Goal: Check status: Check status

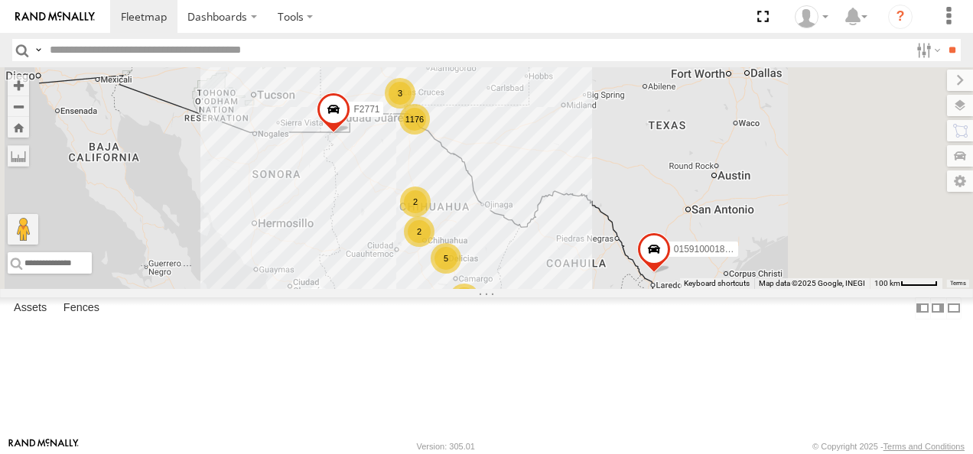
drag, startPoint x: 603, startPoint y: 148, endPoint x: 593, endPoint y: 254, distance: 105.9
click at [587, 260] on div "015910001811580 F2771 AN539091 1176 4 38 2 5 19 3 8 2 2 7 AN530671" at bounding box center [486, 178] width 973 height 222
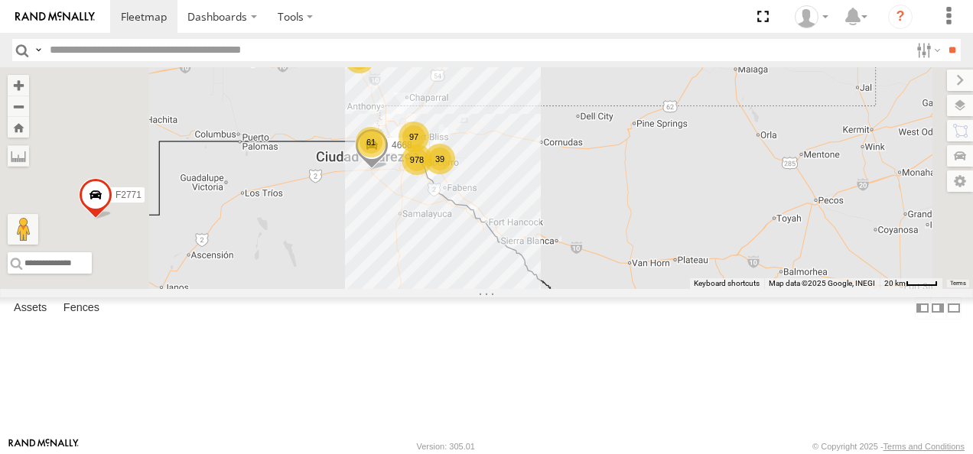
drag, startPoint x: 575, startPoint y: 304, endPoint x: 604, endPoint y: 231, distance: 79.0
click at [604, 231] on div "015910001811580 F2771 AN539091 AN530671 978 97 61 39 3 4668" at bounding box center [486, 178] width 973 height 222
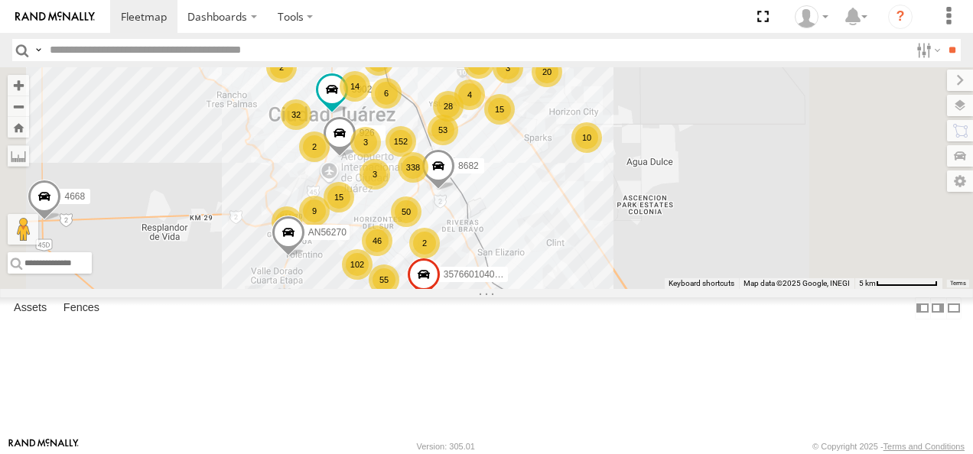
drag, startPoint x: 672, startPoint y: 145, endPoint x: 600, endPoint y: 251, distance: 128.3
click at [428, 183] on div "338" at bounding box center [413, 167] width 31 height 31
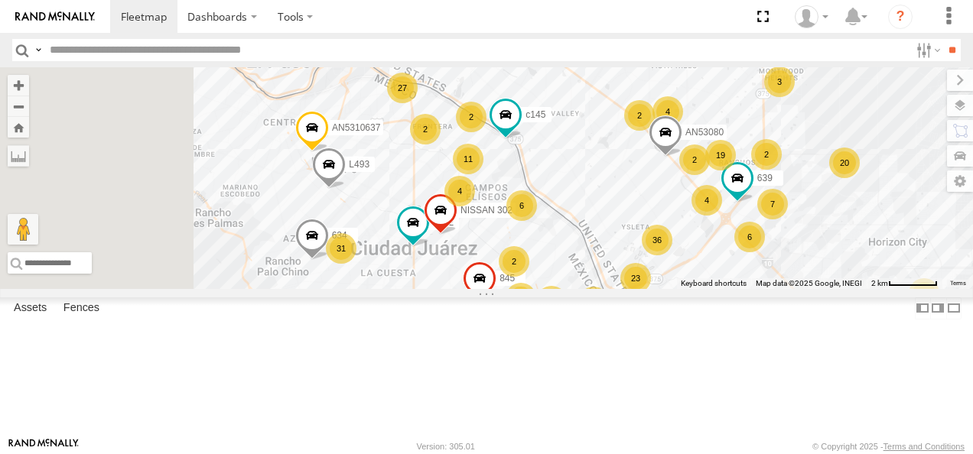
drag, startPoint x: 553, startPoint y: 181, endPoint x: 691, endPoint y: 297, distance: 180.3
click at [512, 216] on span "NISSAN 302" at bounding box center [486, 210] width 52 height 11
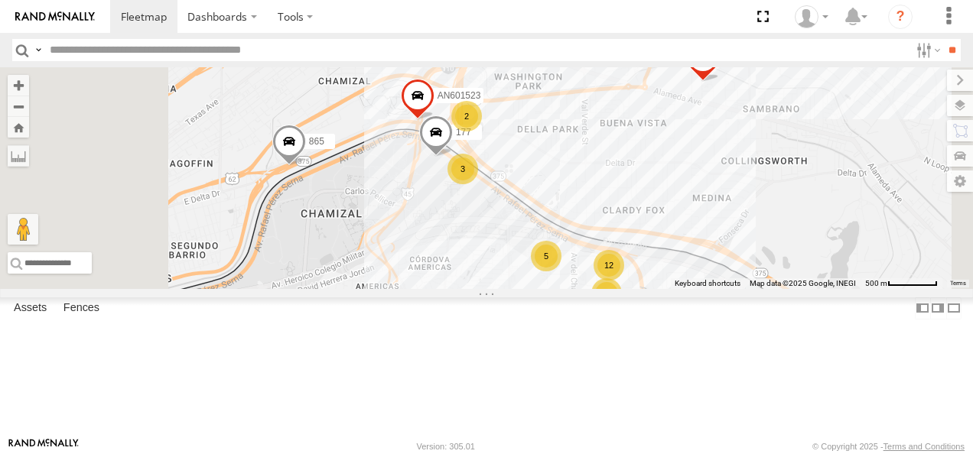
drag, startPoint x: 635, startPoint y: 144, endPoint x: 638, endPoint y: 288, distance: 143.8
click at [638, 288] on div "015910001811580 F2771 AN539091 AN530671 4668 4088 AN56270 8682 357660104097530 …" at bounding box center [486, 178] width 973 height 222
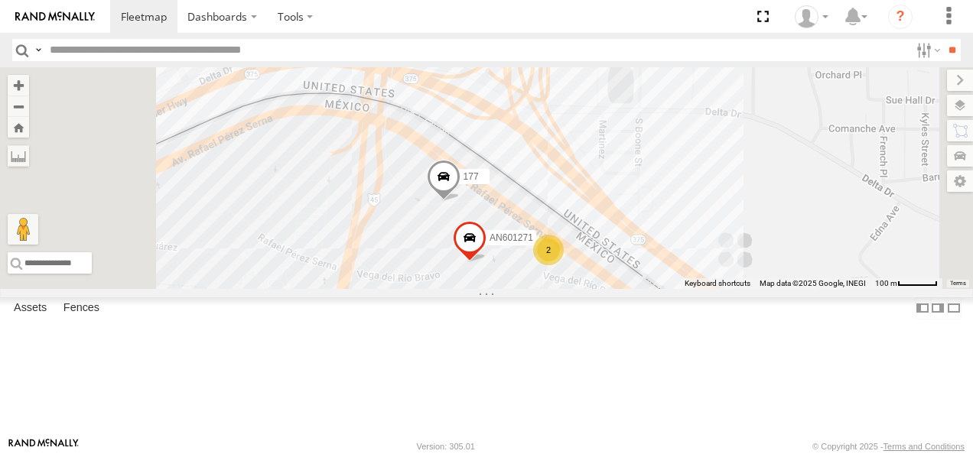
drag, startPoint x: 607, startPoint y: 192, endPoint x: 606, endPoint y: 221, distance: 29.1
click at [606, 221] on div "015910001811580 F2771 AN539091 AN530671 4668 4088 AN56270 8682 357660104097530 …" at bounding box center [486, 178] width 973 height 222
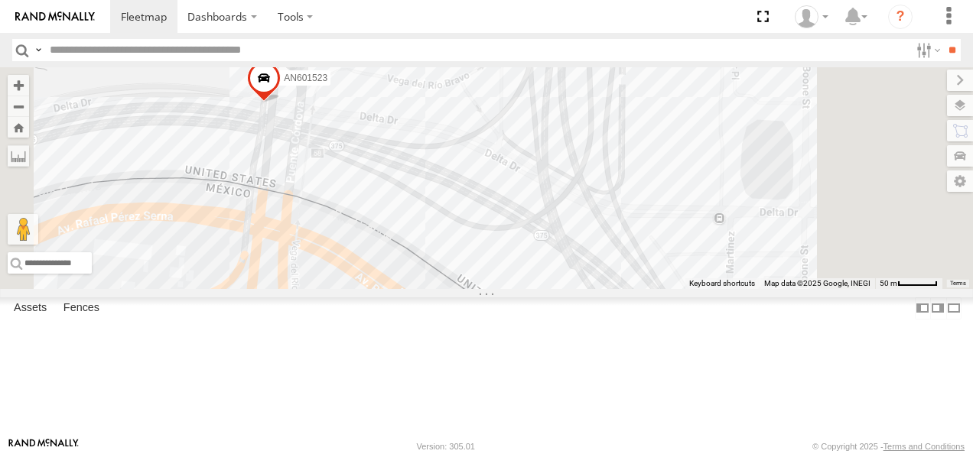
drag, startPoint x: 664, startPoint y: 135, endPoint x: 624, endPoint y: 246, distance: 118.5
click at [626, 245] on div "015910001811580 F2771 AN539091 AN530671 4668 4088 AN56270 8682 357660104097530 …" at bounding box center [486, 178] width 973 height 222
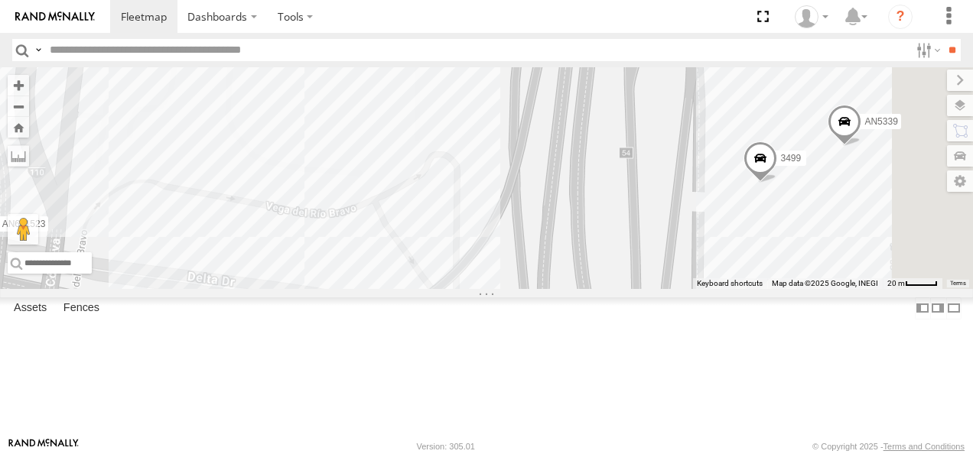
drag, startPoint x: 662, startPoint y: 173, endPoint x: 574, endPoint y: 343, distance: 191.5
click at [575, 289] on div "015910001811580 F2771 AN539091 AN530671 4668 4088 AN56270 8682 357660104097530 …" at bounding box center [486, 178] width 973 height 222
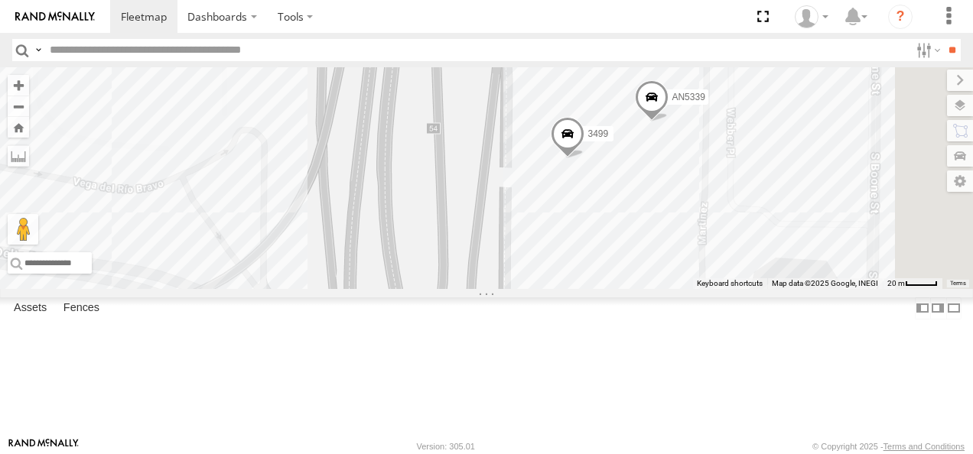
drag, startPoint x: 741, startPoint y: 287, endPoint x: 587, endPoint y: 252, distance: 157.7
click at [583, 256] on div "015910001811580 F2771 AN539091 AN530671 4668 4088 AN56270 8682 357660104097530 …" at bounding box center [486, 178] width 973 height 222
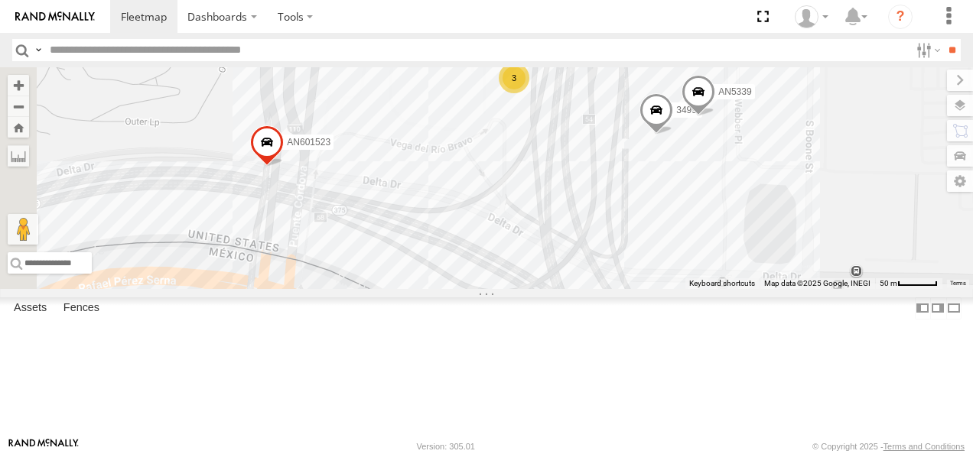
drag, startPoint x: 574, startPoint y: 255, endPoint x: 730, endPoint y: 223, distance: 159.3
click at [730, 223] on div "015910001811580 F2771 AN539091 AN530671 4668 4088 AN56270 8682 357660104097530 …" at bounding box center [486, 178] width 973 height 222
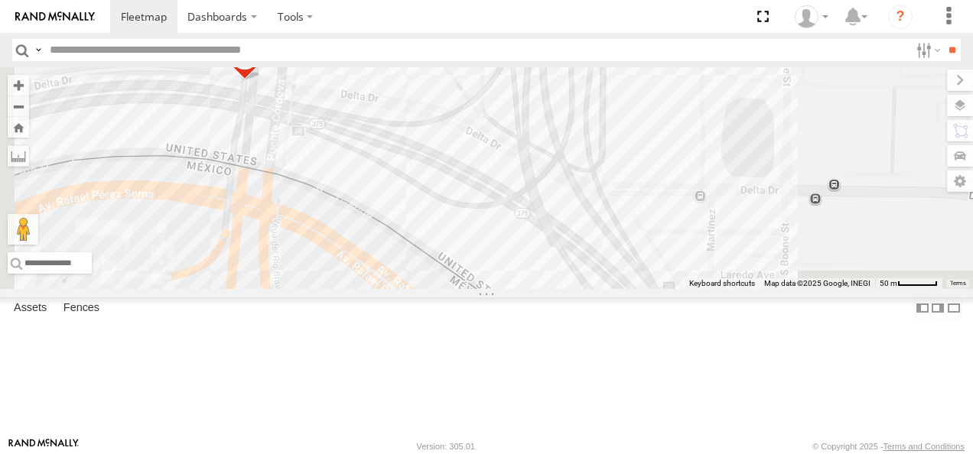
drag, startPoint x: 685, startPoint y: 284, endPoint x: 664, endPoint y: 104, distance: 181.0
click at [664, 106] on div "015910001811580 F2771 AN539091 AN530671 4668 4088 AN56270 8682 357660104097530 …" at bounding box center [486, 178] width 973 height 222
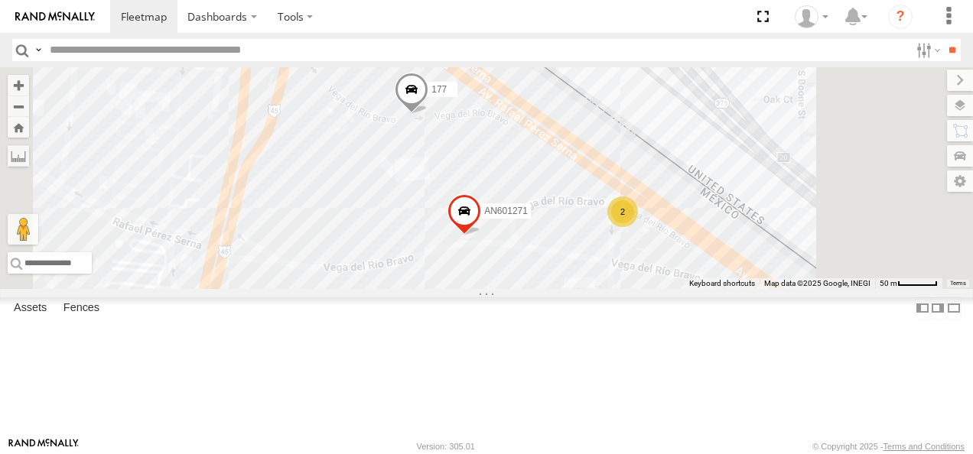
drag, startPoint x: 661, startPoint y: 214, endPoint x: 671, endPoint y: 122, distance: 92.4
click at [668, 116] on div "015910001811580 F2771 AN539091 AN530671 4668 4088 AN56270 8682 357660104097530 …" at bounding box center [486, 178] width 973 height 222
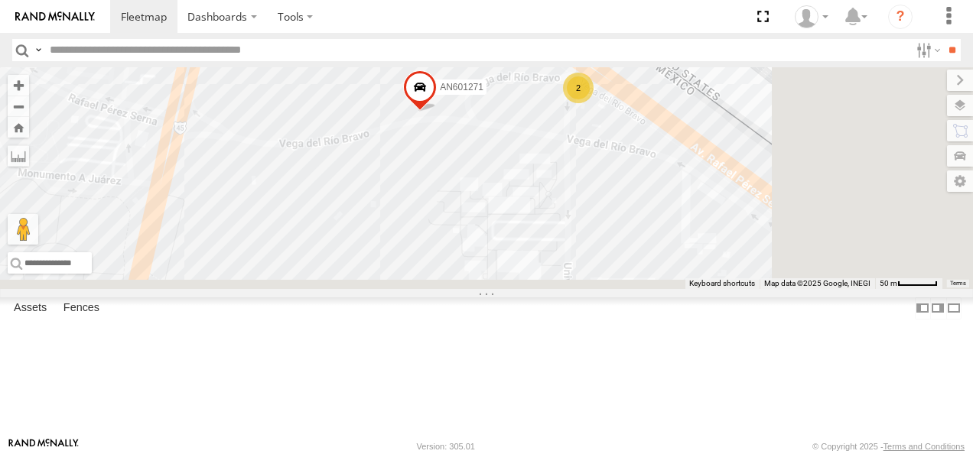
drag, startPoint x: 756, startPoint y: 255, endPoint x: 697, endPoint y: 119, distance: 147.3
click at [698, 122] on div "015910001811580 F2771 AN539091 AN530671 4668 4088 AN56270 8682 357660104097530 …" at bounding box center [486, 178] width 973 height 222
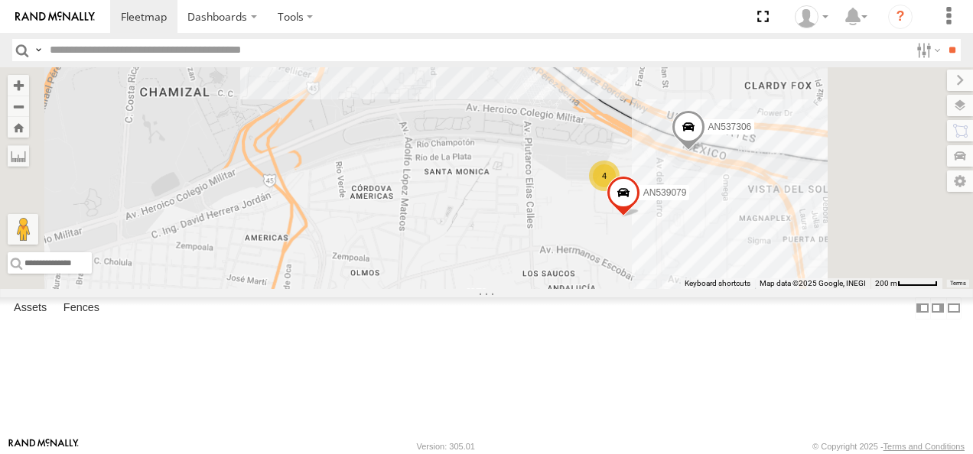
drag, startPoint x: 765, startPoint y: 270, endPoint x: 606, endPoint y: 106, distance: 228.2
click at [606, 106] on div "015910001811580 F2771 AN539091 AN530671 4668 4088 AN56270 8682 357660104097530 …" at bounding box center [486, 178] width 973 height 222
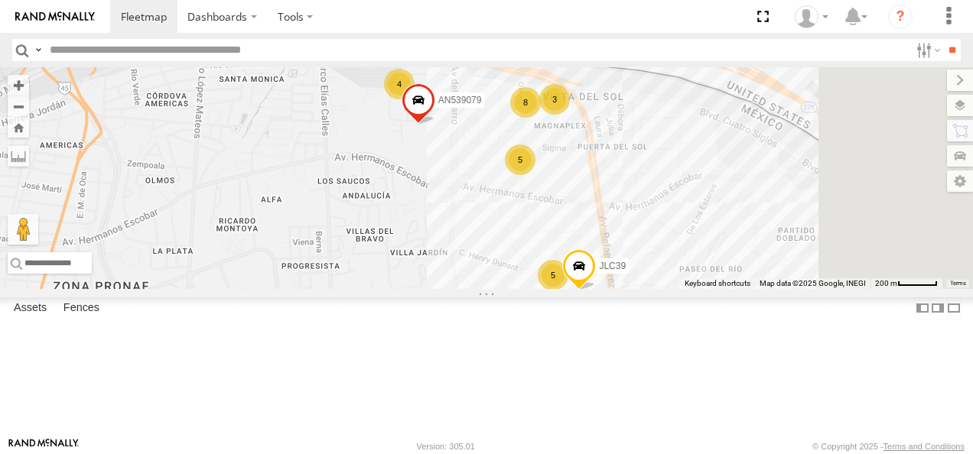
drag, startPoint x: 681, startPoint y: 200, endPoint x: 540, endPoint y: 190, distance: 141.9
click at [524, 189] on div "015910001811580 F2771 AN539091 AN530671 4668 4088 AN56270 8682 357660104097530 …" at bounding box center [486, 178] width 973 height 222
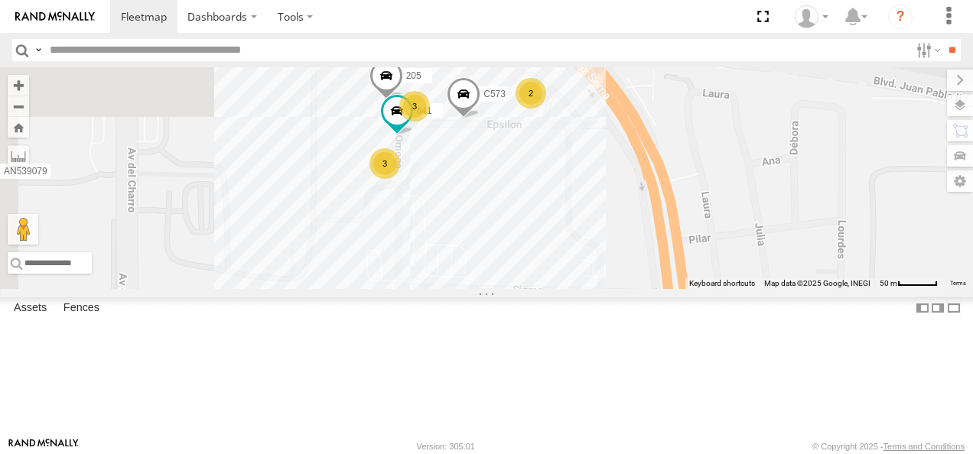
drag, startPoint x: 615, startPoint y: 171, endPoint x: 647, endPoint y: 245, distance: 80.8
click at [647, 245] on div "015910001811580 F2771 AN539091 AN530671 4668 4088 AN56270 8682 357660104097530 …" at bounding box center [486, 178] width 973 height 222
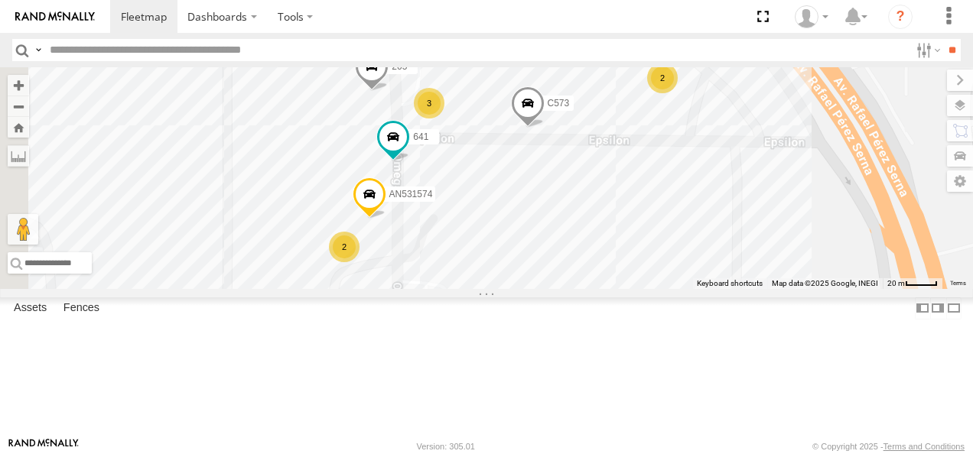
drag, startPoint x: 618, startPoint y: 215, endPoint x: 652, endPoint y: 256, distance: 53.3
click at [652, 256] on div "015910001811580 F2771 AN539091 AN530671 4668 4088 AN56270 8682 357660104097530 …" at bounding box center [486, 178] width 973 height 222
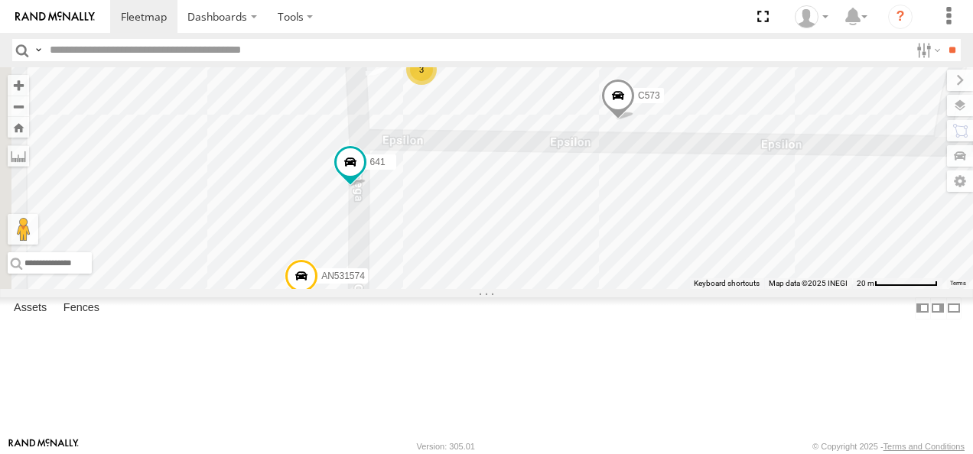
drag, startPoint x: 658, startPoint y: 229, endPoint x: 697, endPoint y: 310, distance: 90.3
click at [697, 289] on div "015910001811580 F2771 AN539091 AN530671 4668 4088 AN56270 8682 357660104097530 …" at bounding box center [486, 178] width 973 height 222
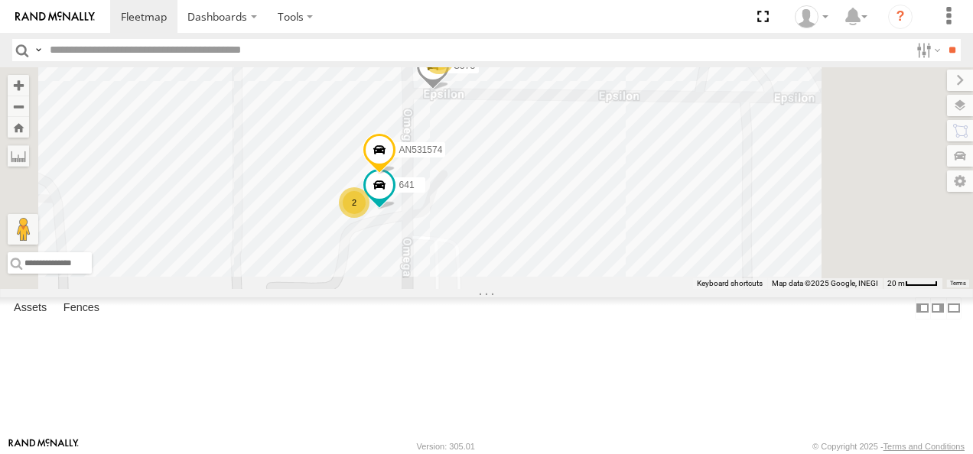
drag, startPoint x: 594, startPoint y: 301, endPoint x: 619, endPoint y: 222, distance: 83.4
click at [619, 222] on div "015910001811580 F2771 AN539091 AN530671 4668 4088 AN56270 8682 357660104097530 …" at bounding box center [486, 178] width 973 height 222
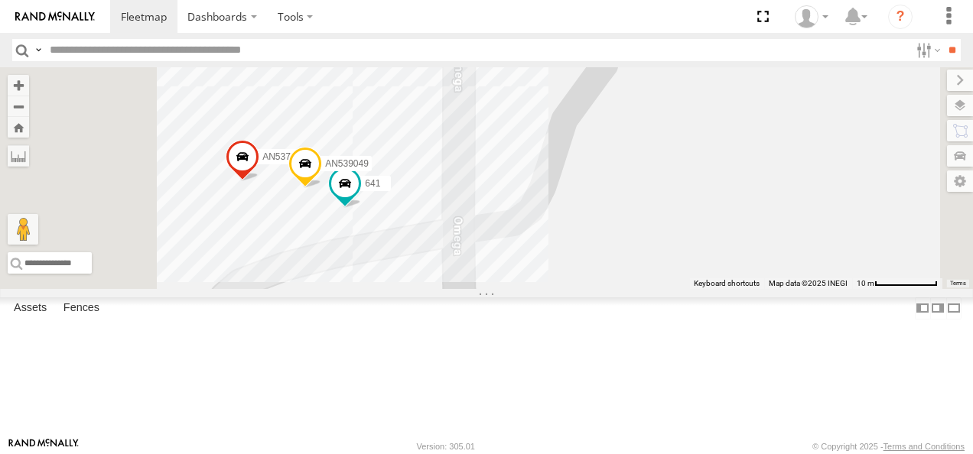
drag, startPoint x: 548, startPoint y: 291, endPoint x: 704, endPoint y: 117, distance: 234.0
click at [704, 117] on div "015910001811580 F2771 AN539091 AN530671 4668 4088 AN56270 8682 357660104097530 …" at bounding box center [486, 178] width 973 height 222
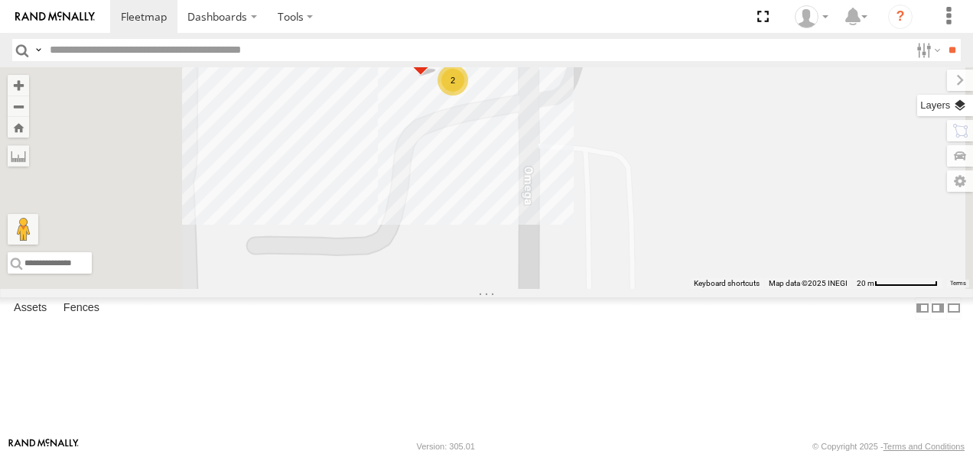
drag, startPoint x: 957, startPoint y: 106, endPoint x: 945, endPoint y: 116, distance: 16.3
click at [956, 107] on label at bounding box center [960, 105] width 26 height 21
click at [0, 0] on label at bounding box center [0, 0] width 0 height 0
click at [0, 0] on span "Satellite" at bounding box center [0, 0] width 0 height 0
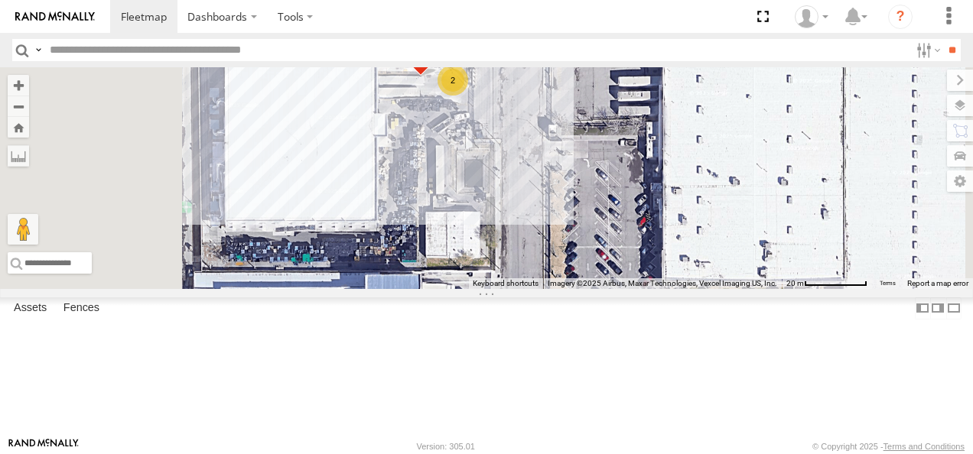
click at [720, 173] on div "015910001811580 F2771 AN539091 AN530671 4668 4088 AN56270 8682 357660104097530 …" at bounding box center [486, 178] width 973 height 222
click at [921, 82] on label at bounding box center [946, 80] width 51 height 21
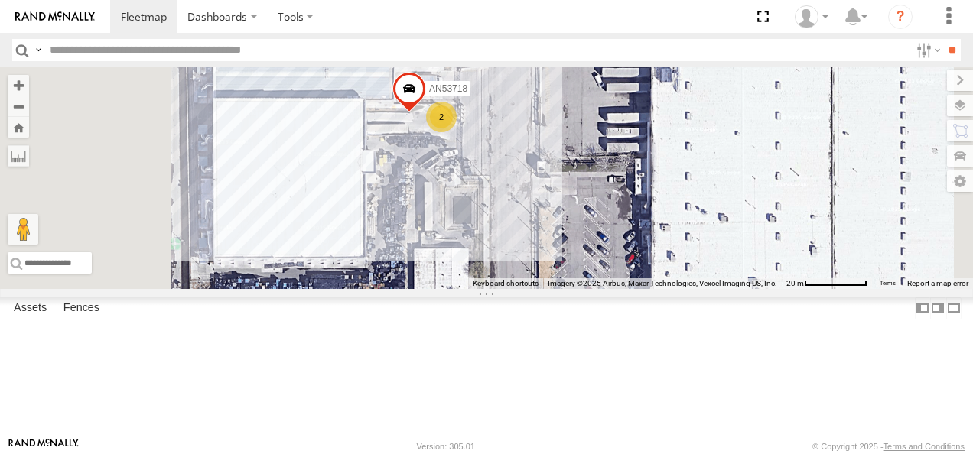
drag, startPoint x: 709, startPoint y: 149, endPoint x: 709, endPoint y: 193, distance: 43.6
click at [709, 193] on div "015910001811580 F2771 AN539091 AN530671 4668 4088 AN56270 8682 357660104097530 …" at bounding box center [486, 178] width 973 height 222
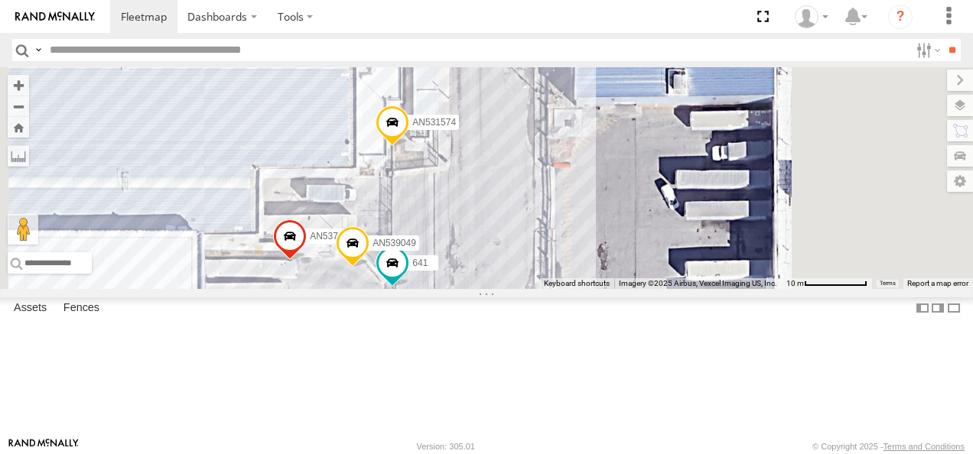
drag, startPoint x: 689, startPoint y: 145, endPoint x: 681, endPoint y: 292, distance: 147.0
click at [681, 289] on div "015910001811580 F2771 AN539091 AN530671 4668 4088 AN56270 8682 357660104097530 …" at bounding box center [486, 178] width 973 height 222
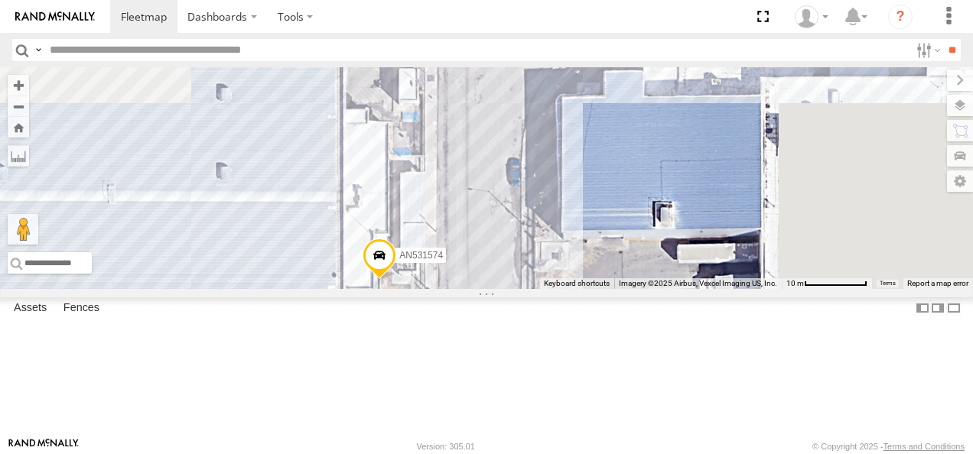
drag, startPoint x: 700, startPoint y: 146, endPoint x: 687, endPoint y: 281, distance: 136.0
click at [687, 281] on div "015910001811580 F2771 AN539091 AN530671 4668 4088 AN56270 8682 357660104097530 …" at bounding box center [486, 178] width 973 height 222
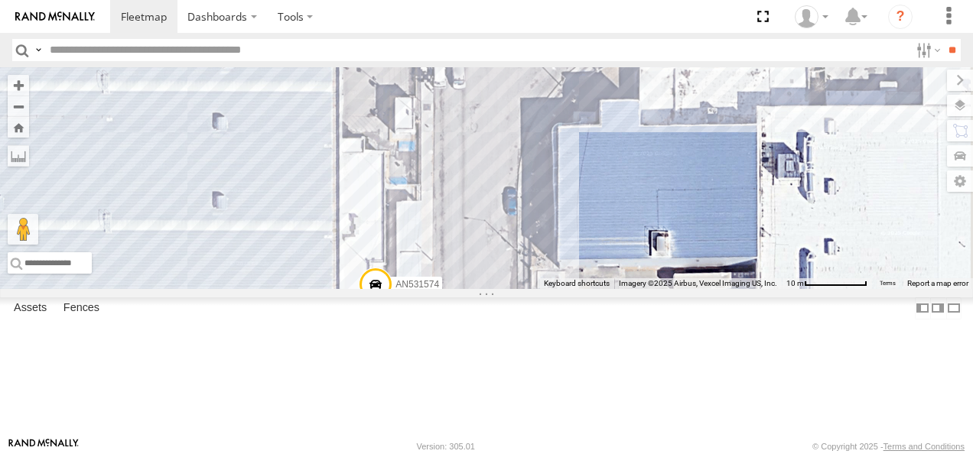
drag, startPoint x: 684, startPoint y: 167, endPoint x: 666, endPoint y: 297, distance: 131.2
click at [666, 289] on div "015910001811580 F2771 AN539091 AN530671 4668 4088 AN56270 8682 357660104097530 …" at bounding box center [486, 178] width 973 height 222
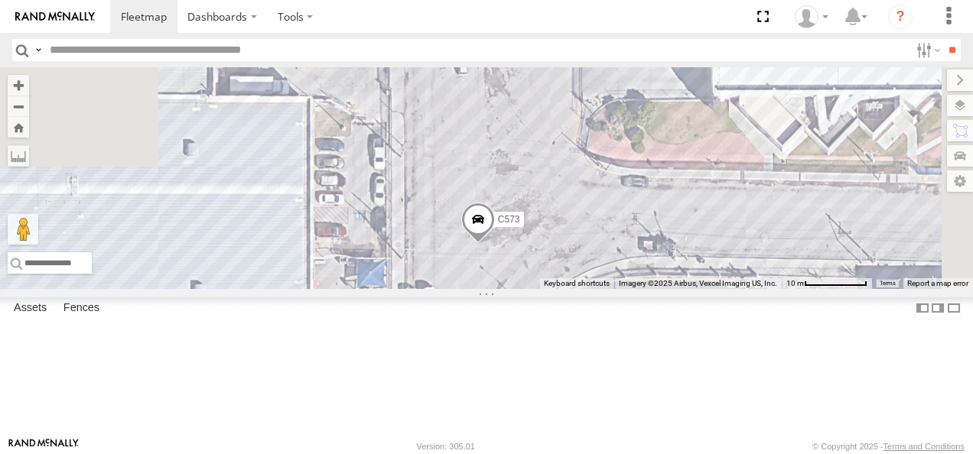
drag, startPoint x: 682, startPoint y: 171, endPoint x: 663, endPoint y: 294, distance: 125.4
click at [665, 289] on div "015910001811580 F2771 AN539091 AN530671 4668 4088 AN56270 8682 357660104097530 …" at bounding box center [486, 178] width 973 height 222
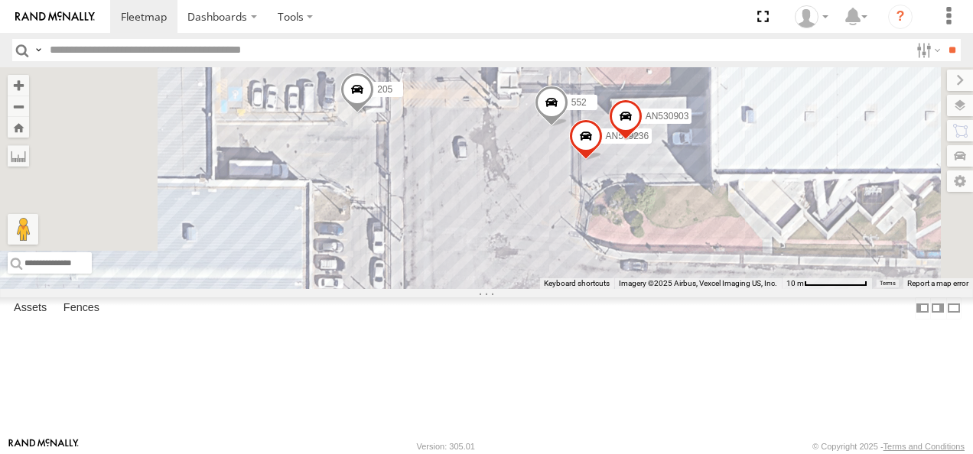
drag, startPoint x: 661, startPoint y: 217, endPoint x: 662, endPoint y: 308, distance: 91.0
click at [662, 289] on div "015910001811580 F2771 AN539091 AN530671 4668 4088 AN56270 8682 357660104097530 …" at bounding box center [486, 178] width 973 height 222
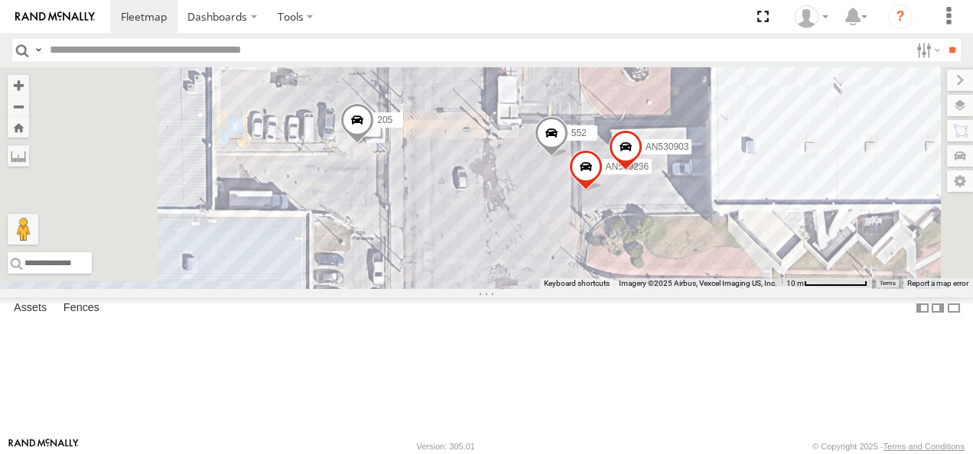
drag, startPoint x: 655, startPoint y: 213, endPoint x: 656, endPoint y: 257, distance: 43.6
click at [656, 257] on div "015910001811580 F2771 AN539091 AN530671 4668 4088 AN56270 8682 357660104097530 …" at bounding box center [486, 178] width 973 height 222
